Goal: Navigation & Orientation: Find specific page/section

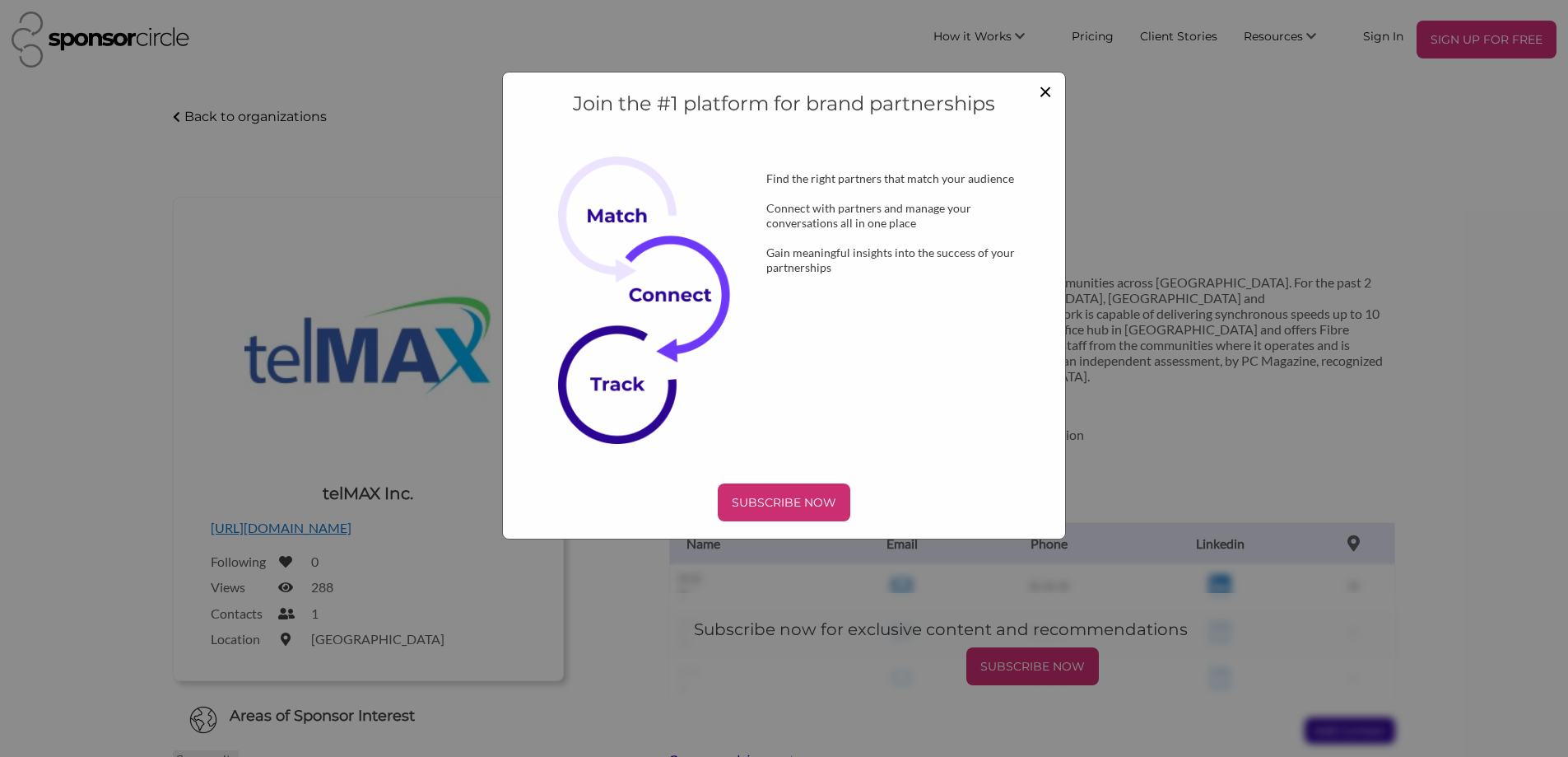
click at [1042, 92] on span "×" at bounding box center [1045, 91] width 13 height 28
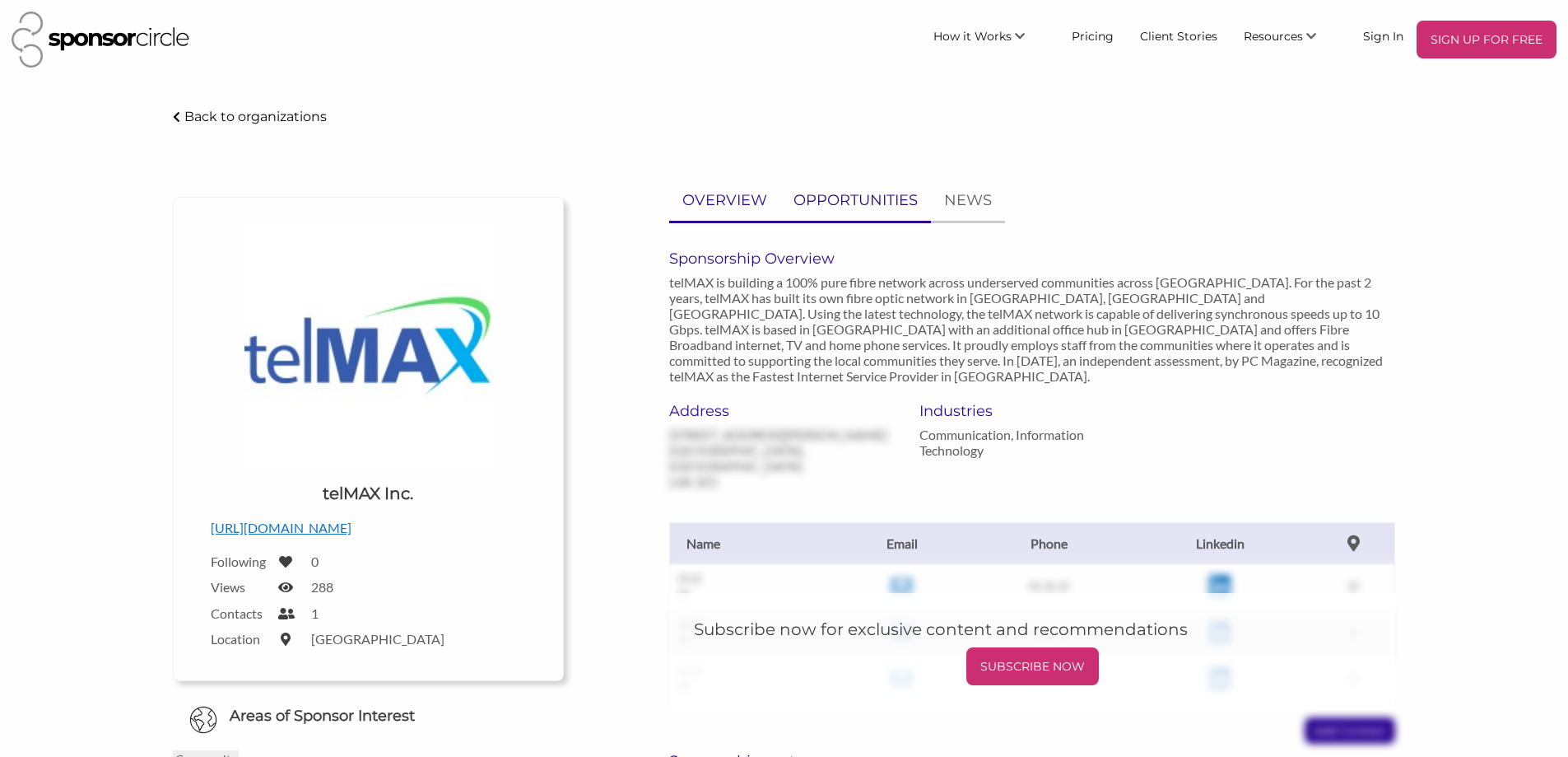
click at [843, 204] on p "OPPORTUNITIES" at bounding box center [855, 200] width 125 height 24
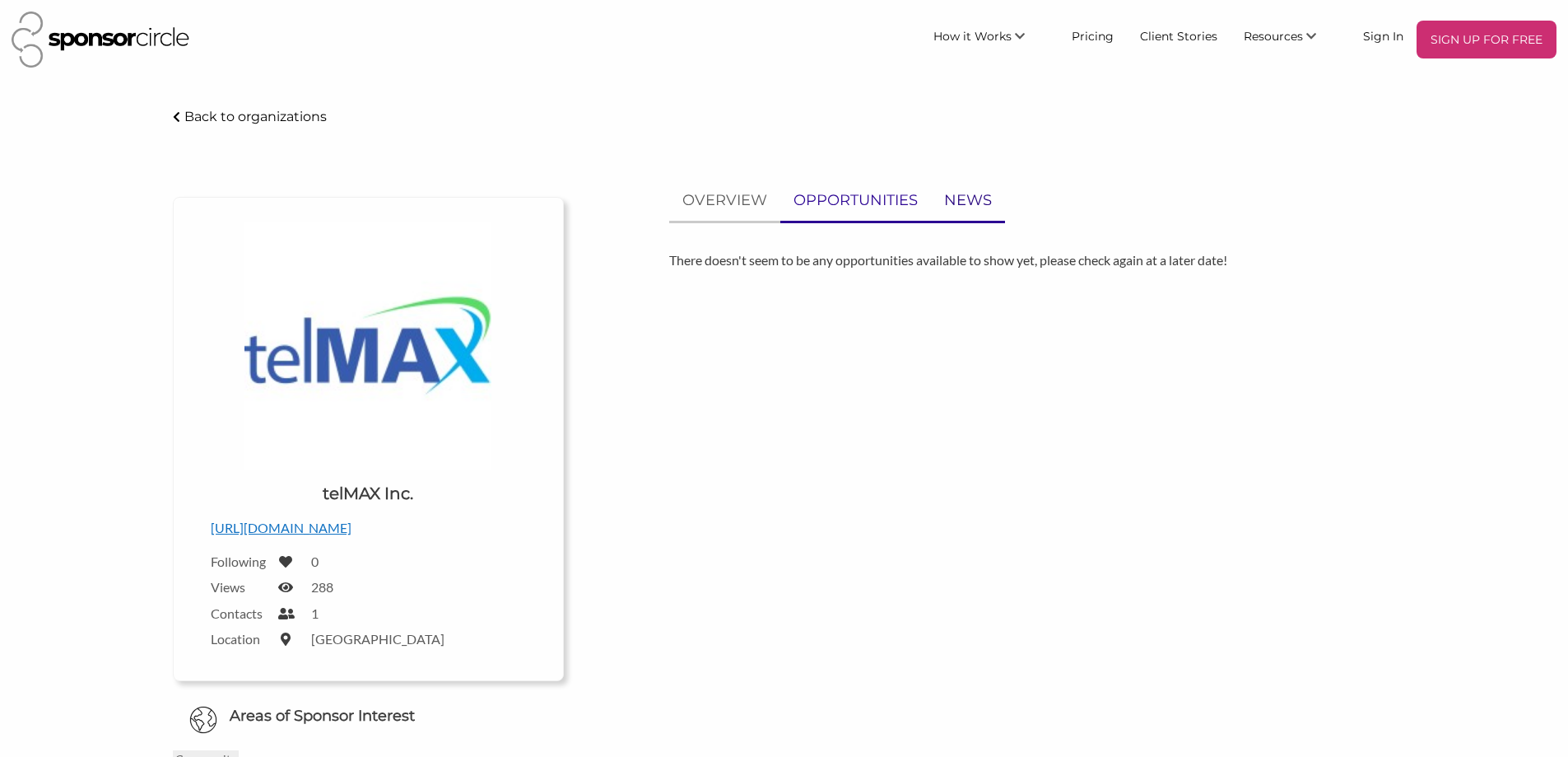
click at [979, 204] on p "NEWS" at bounding box center [968, 200] width 48 height 24
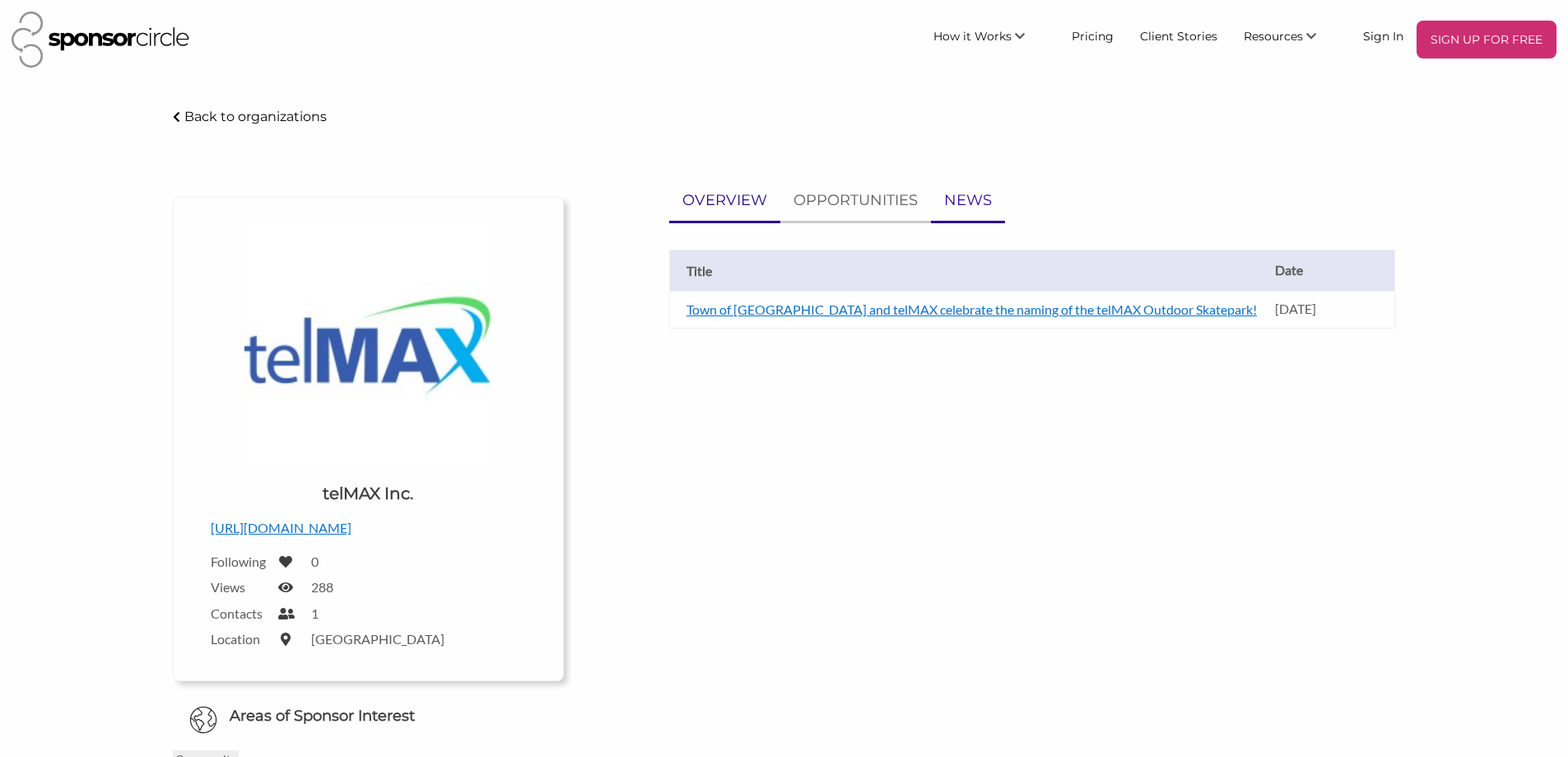
click at [728, 205] on p "OVERVIEW" at bounding box center [724, 200] width 85 height 24
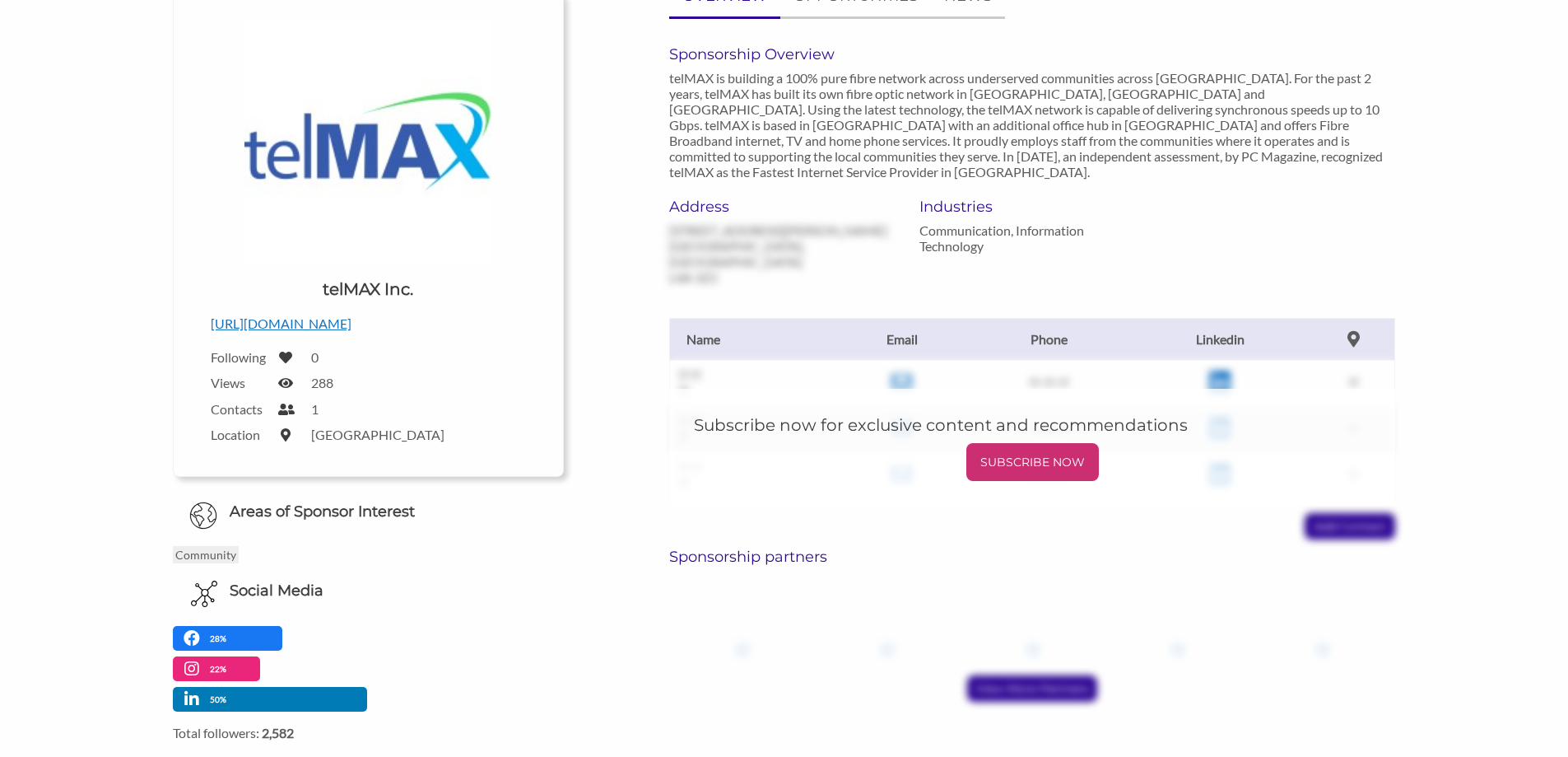
scroll to position [114, 0]
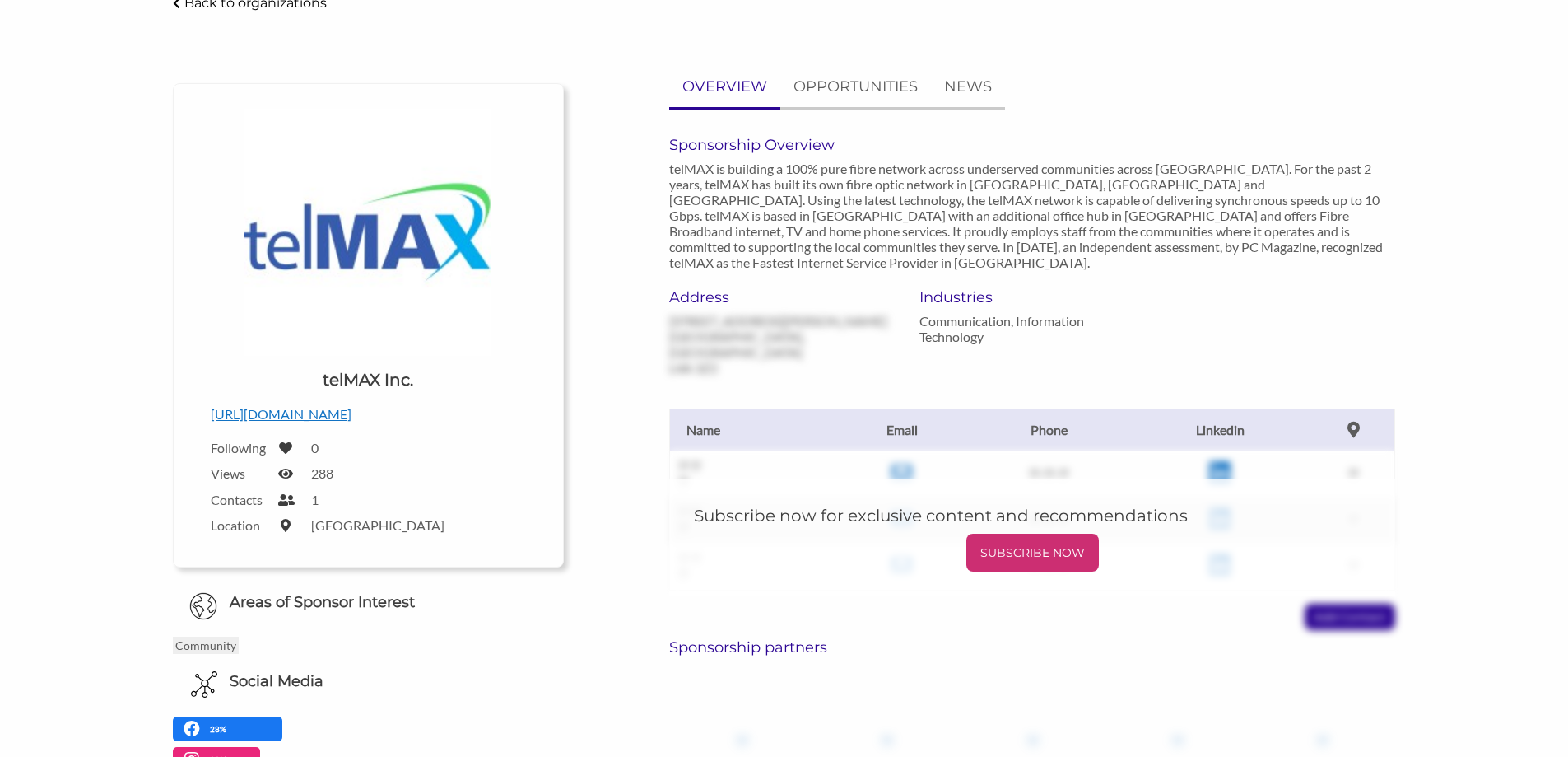
click at [271, 415] on p "[URL][DOMAIN_NAME]" at bounding box center [368, 414] width 315 height 21
click at [300, 410] on p "[URL][DOMAIN_NAME]" at bounding box center [368, 414] width 315 height 21
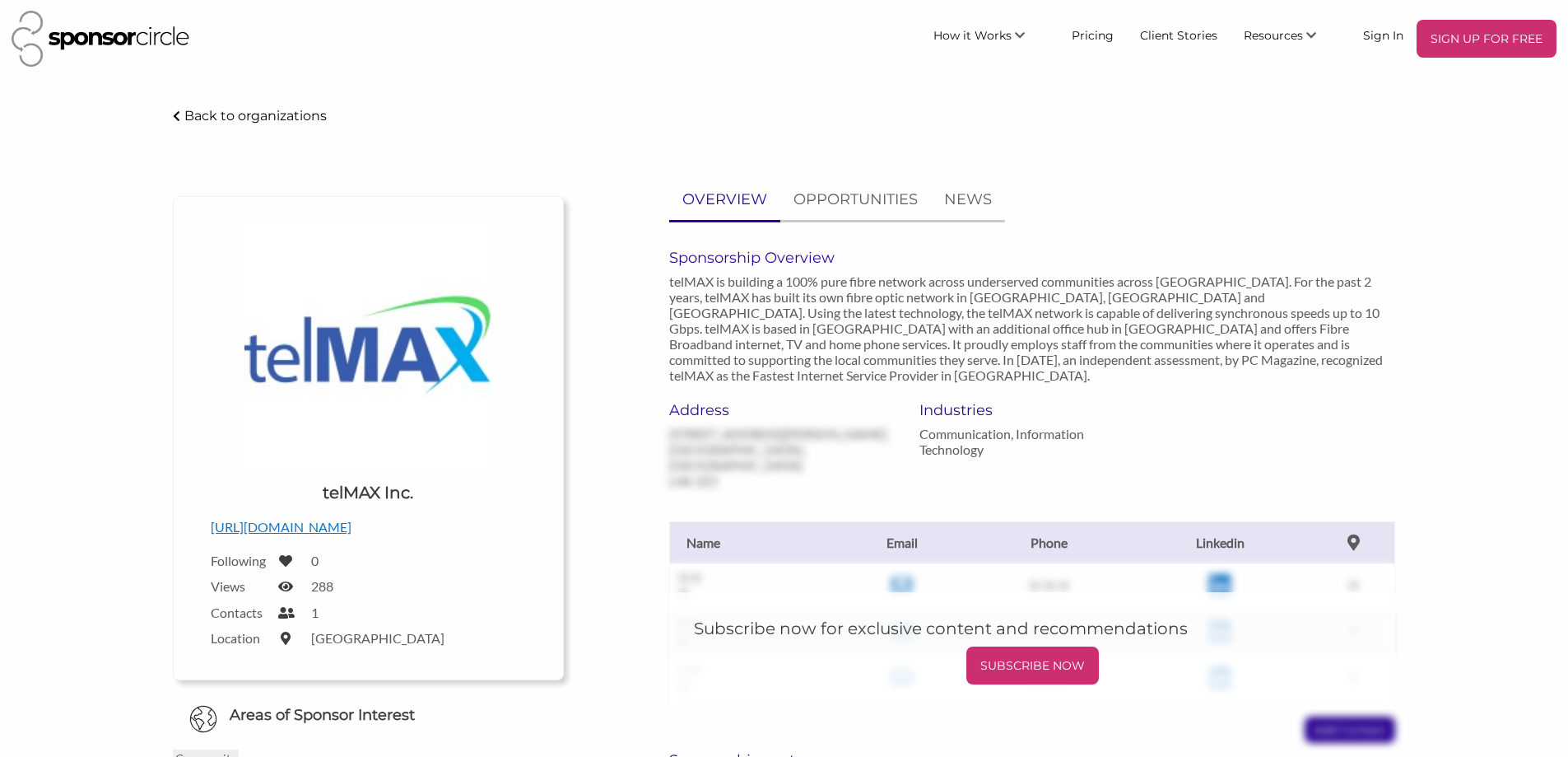
scroll to position [0, 0]
click at [852, 200] on p "OPPORTUNITIES" at bounding box center [855, 200] width 125 height 24
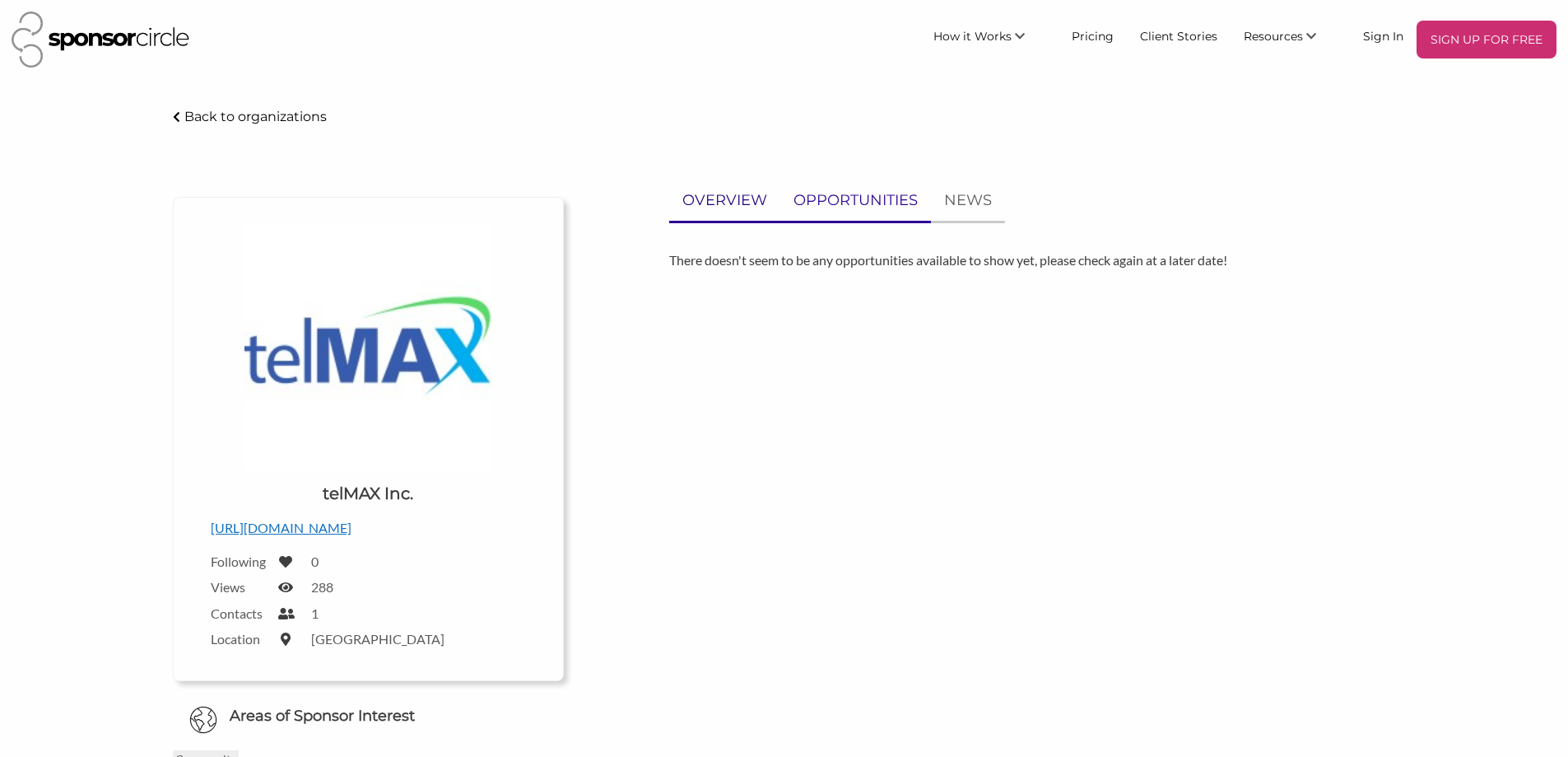
click at [722, 200] on p "OVERVIEW" at bounding box center [724, 200] width 85 height 24
